Goal: Information Seeking & Learning: Learn about a topic

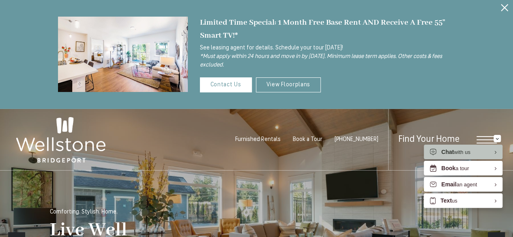
click at [504, 7] on icon "Close Alert" at bounding box center [504, 7] width 7 height 7
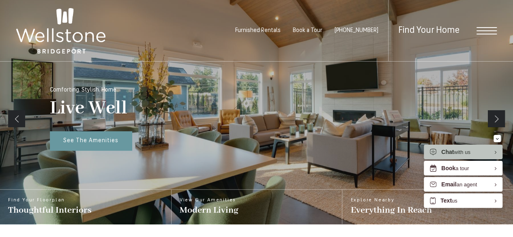
scroll to position [15, 0]
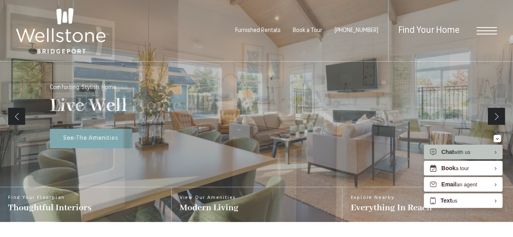
click at [281, 30] on span "Furnished Rentals" at bounding box center [257, 31] width 45 height 6
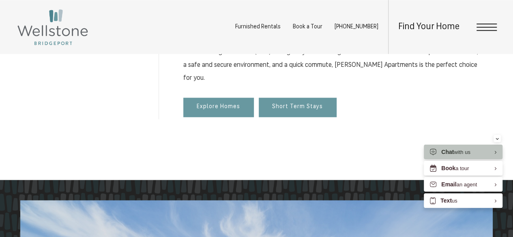
scroll to position [354, 0]
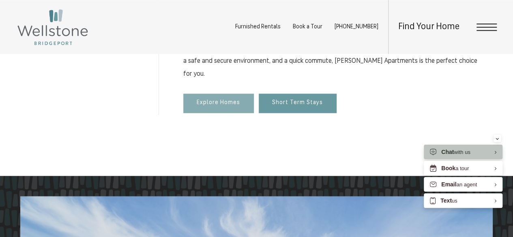
click at [238, 100] on span "Explore Homes" at bounding box center [218, 103] width 43 height 7
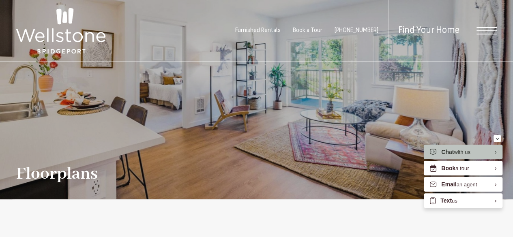
click at [511, 26] on div "Furnished Rentals Book a Tour [PHONE_NUMBER] Find Your Home" at bounding box center [256, 31] width 513 height 62
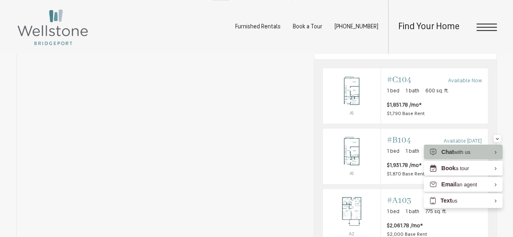
scroll to position [472, 0]
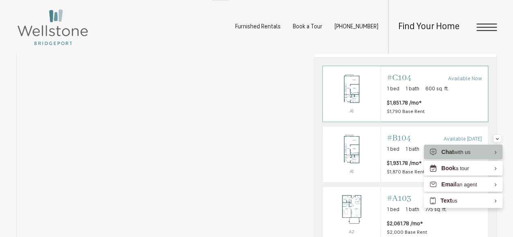
click at [384, 102] on div "Outside price filter range #C104 Available Now 1 bed 1 bath 600 sq. ft. $1,851.…" at bounding box center [434, 94] width 107 height 56
click at [426, 84] on div "#C104 Available Now" at bounding box center [434, 77] width 95 height 11
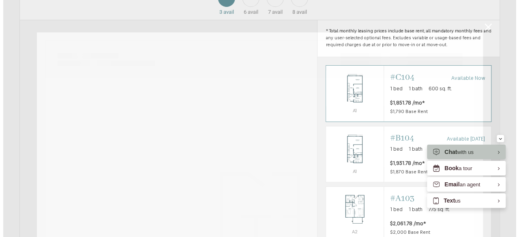
scroll to position [0, 0]
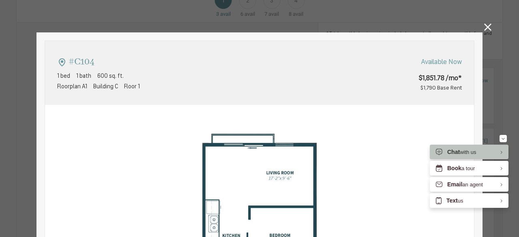
type input "**********"
click at [457, 127] on img at bounding box center [259, 239] width 429 height 269
click at [330, 156] on img at bounding box center [259, 239] width 429 height 269
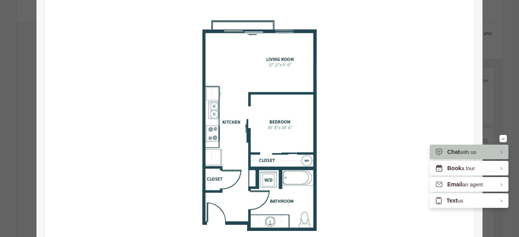
scroll to position [130, 0]
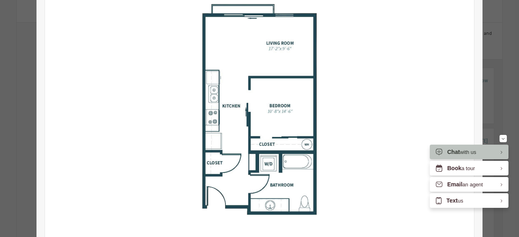
click at [330, 156] on img at bounding box center [259, 109] width 429 height 269
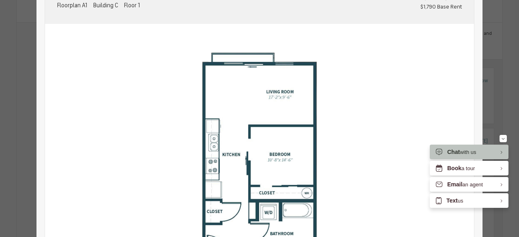
scroll to position [65, 0]
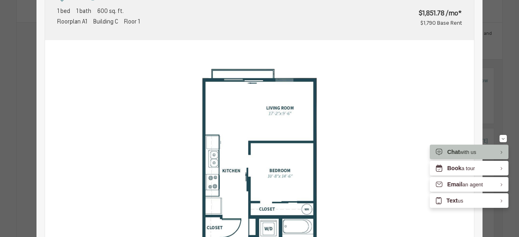
click at [330, 156] on img at bounding box center [259, 174] width 429 height 269
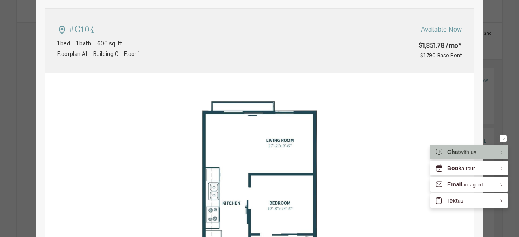
click at [330, 156] on img at bounding box center [259, 207] width 429 height 269
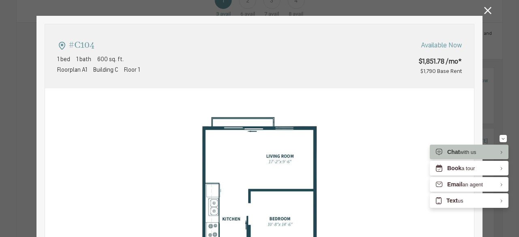
click at [330, 156] on img at bounding box center [259, 222] width 429 height 269
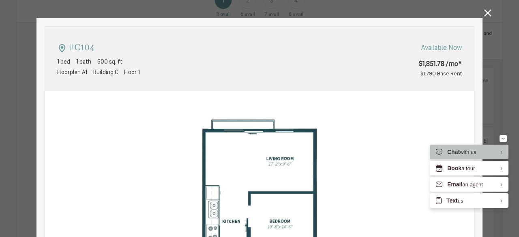
click at [330, 156] on img at bounding box center [259, 225] width 429 height 269
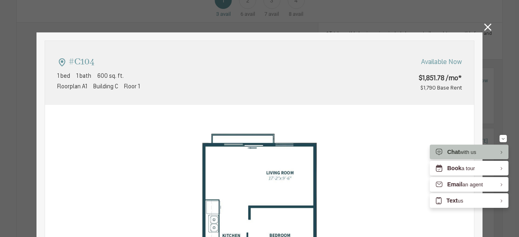
click at [330, 156] on img at bounding box center [259, 239] width 429 height 269
click at [485, 28] on icon at bounding box center [487, 27] width 7 height 7
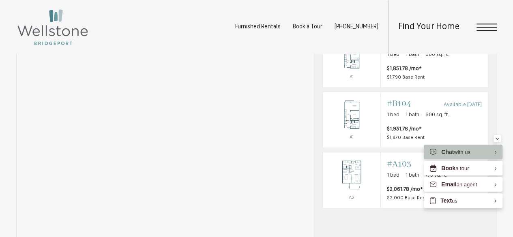
scroll to position [504, 0]
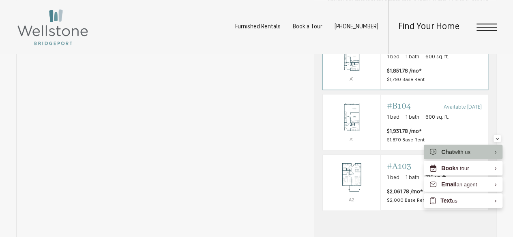
click at [366, 73] on img "View #C104" at bounding box center [351, 57] width 57 height 36
drag, startPoint x: 519, startPoint y: 44, endPoint x: 519, endPoint y: 60, distance: 16.6
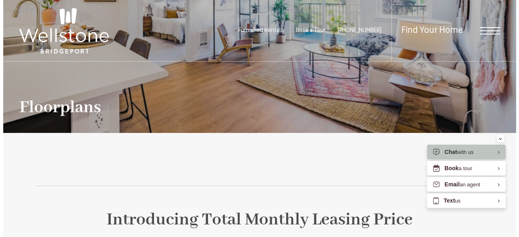
scroll to position [0, 0]
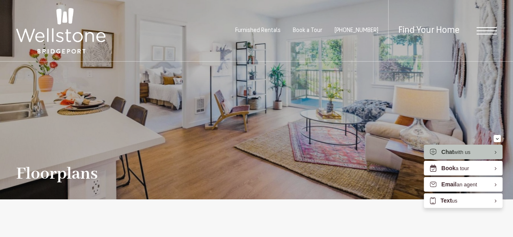
click at [489, 31] on span "Open Menu" at bounding box center [487, 30] width 20 height 7
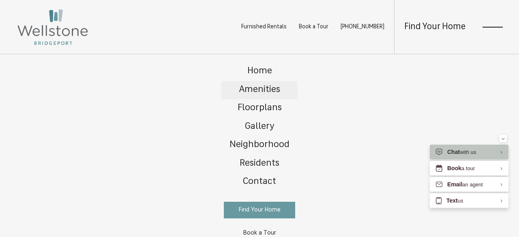
click at [258, 92] on span "Amenities" at bounding box center [259, 89] width 41 height 9
